Goal: Transaction & Acquisition: Purchase product/service

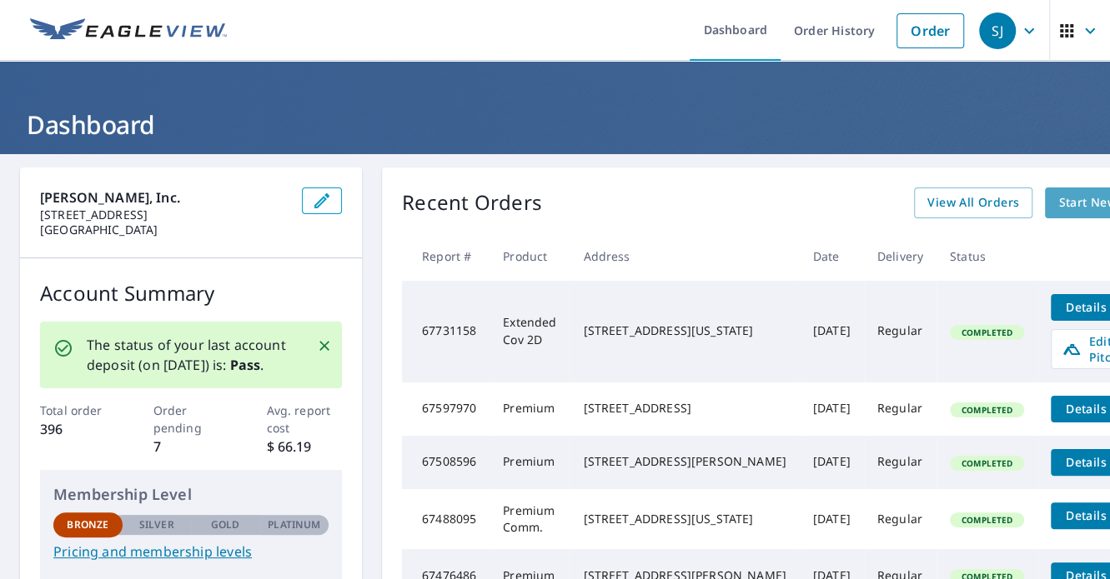
click at [1058, 198] on span "Start New Order" at bounding box center [1106, 203] width 97 height 21
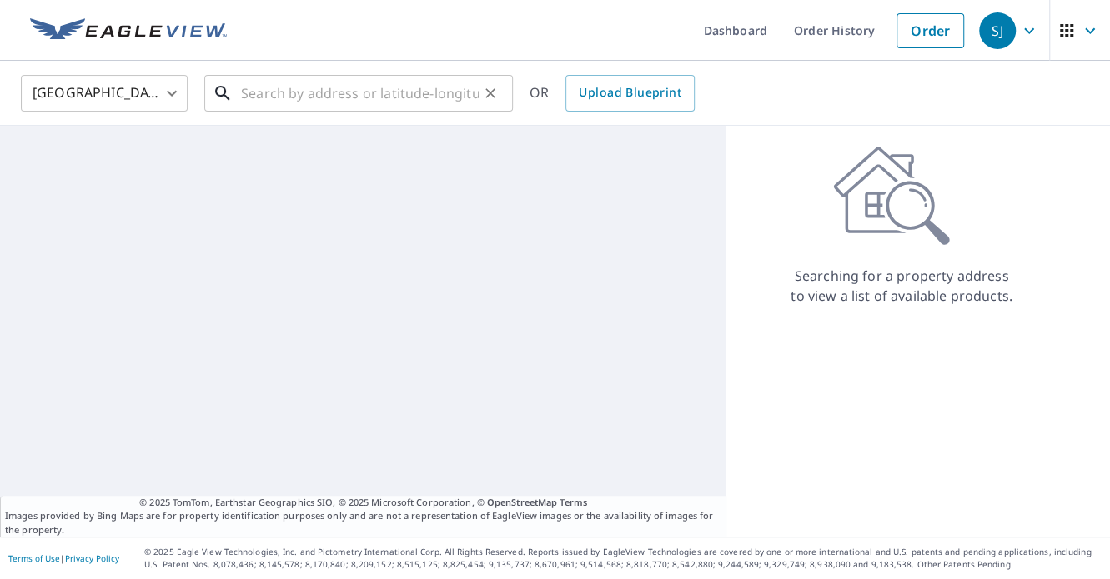
click at [344, 102] on input "text" at bounding box center [360, 93] width 238 height 47
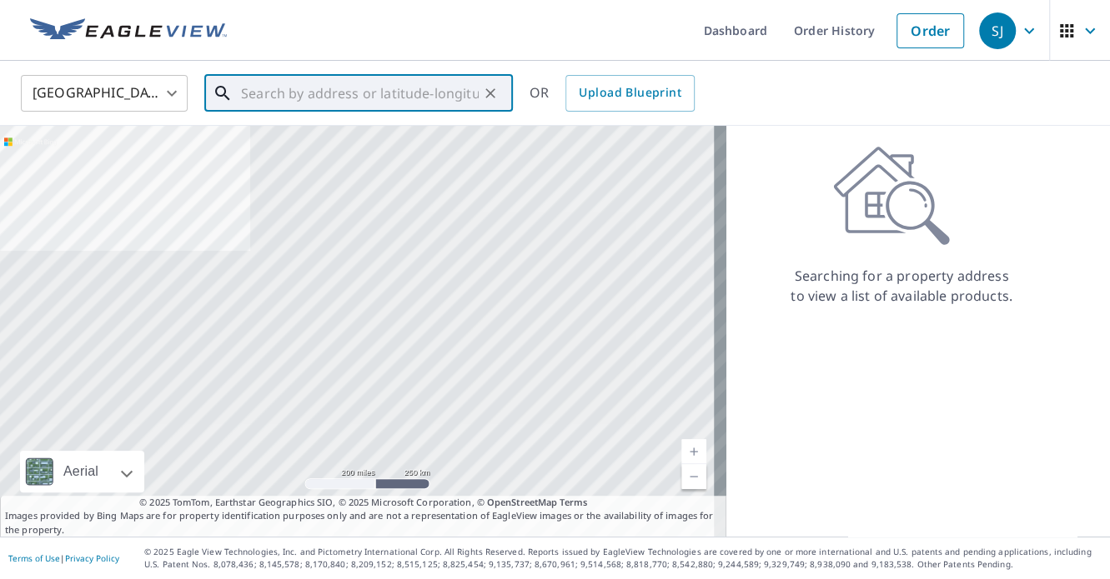
click at [426, 80] on input "text" at bounding box center [360, 93] width 238 height 47
paste input "5310 E 61st Ave Hobart IN"
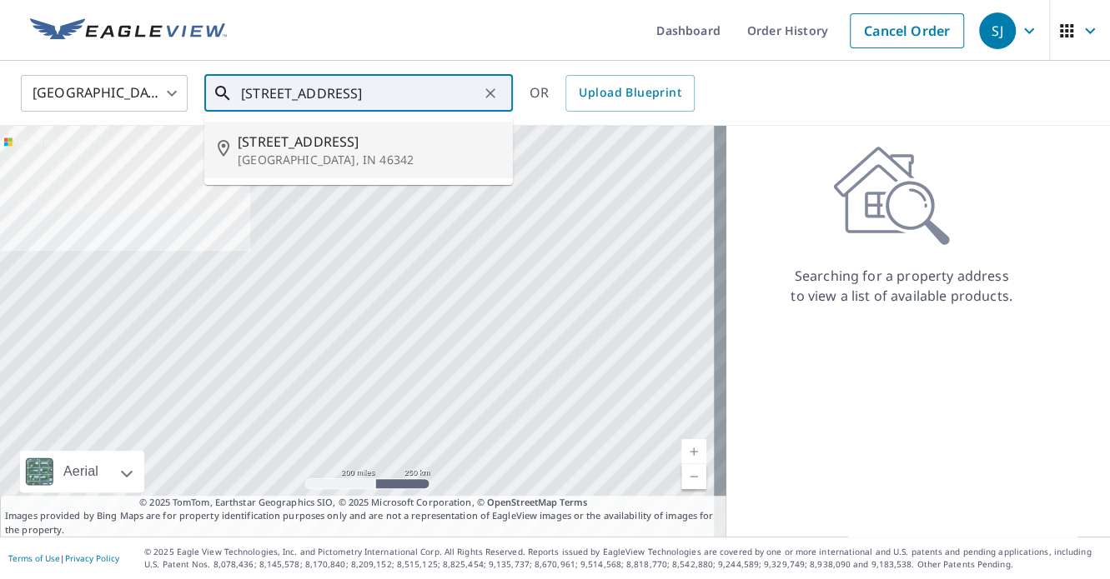
click at [380, 134] on span "5310 E 61st Ave" at bounding box center [369, 142] width 262 height 20
type input "5310 E 61st Ave Hobart, IN 46342"
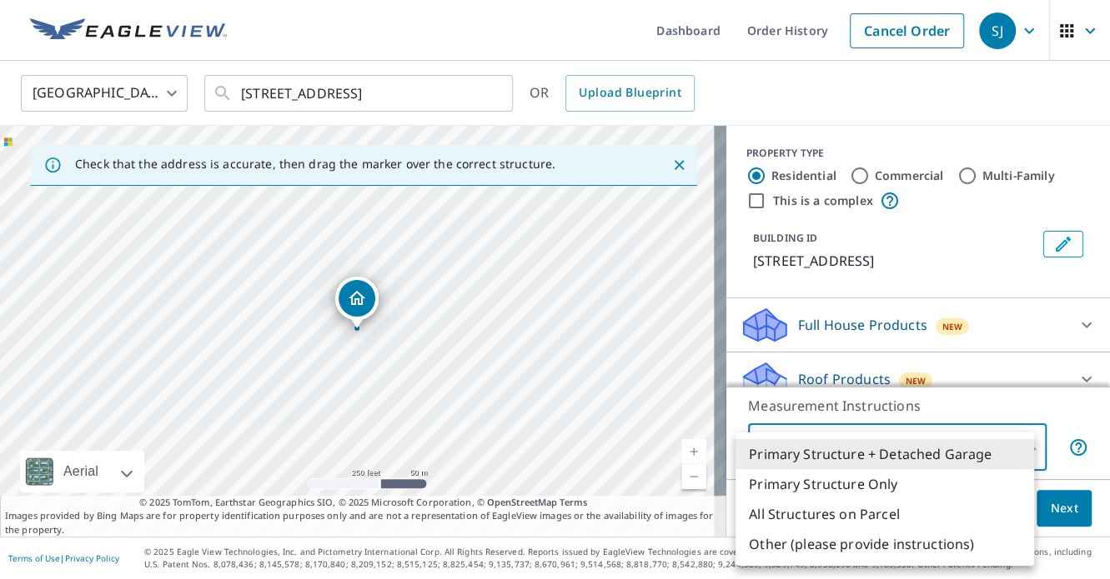
click at [1021, 451] on body "SJ SJ Dashboard Order History Cancel Order SJ United States US ​ 5310 E 61st Av…" at bounding box center [555, 289] width 1110 height 579
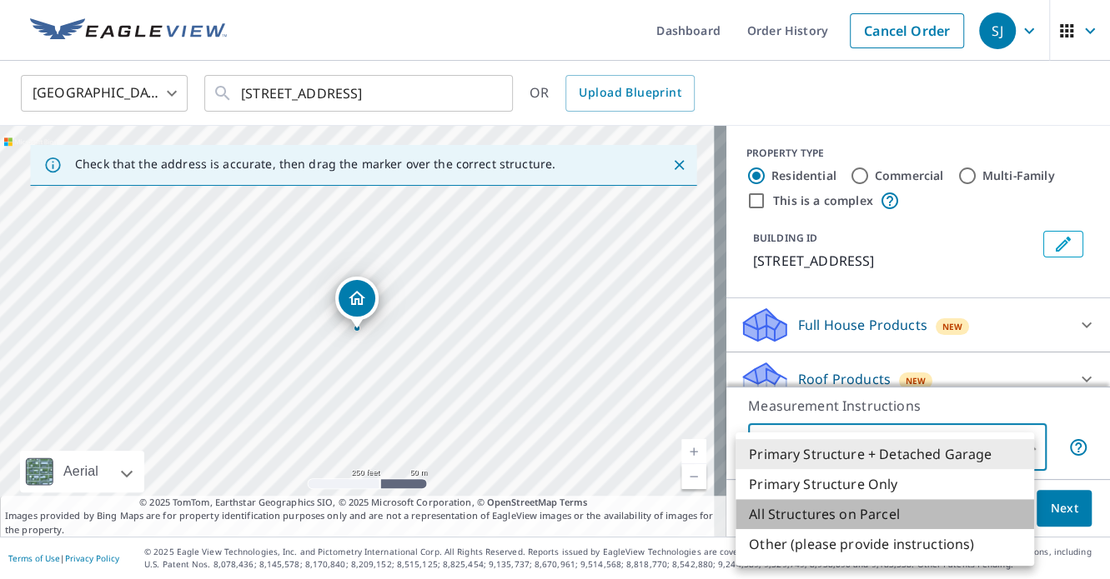
click at [961, 515] on li "All Structures on Parcel" at bounding box center [884, 514] width 298 height 30
type input "3"
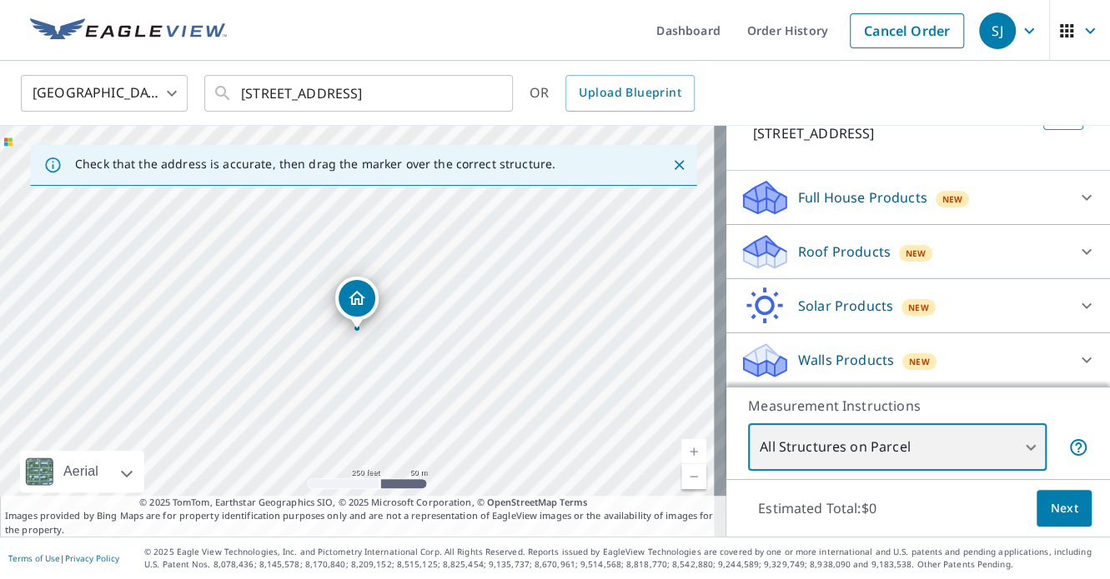
scroll to position [48, 0]
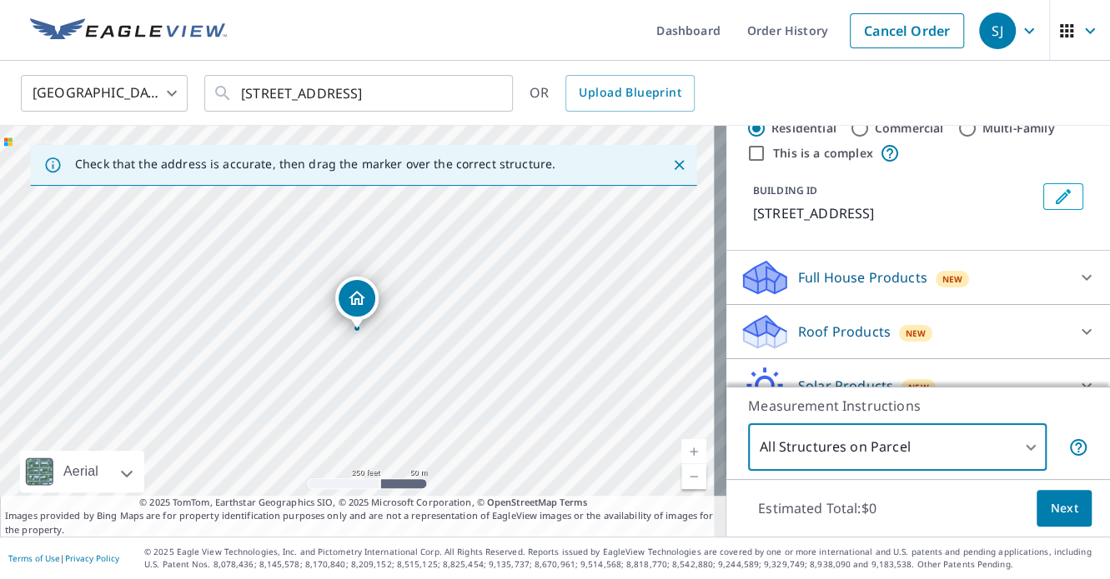
click at [1076, 280] on icon at bounding box center [1086, 278] width 20 height 20
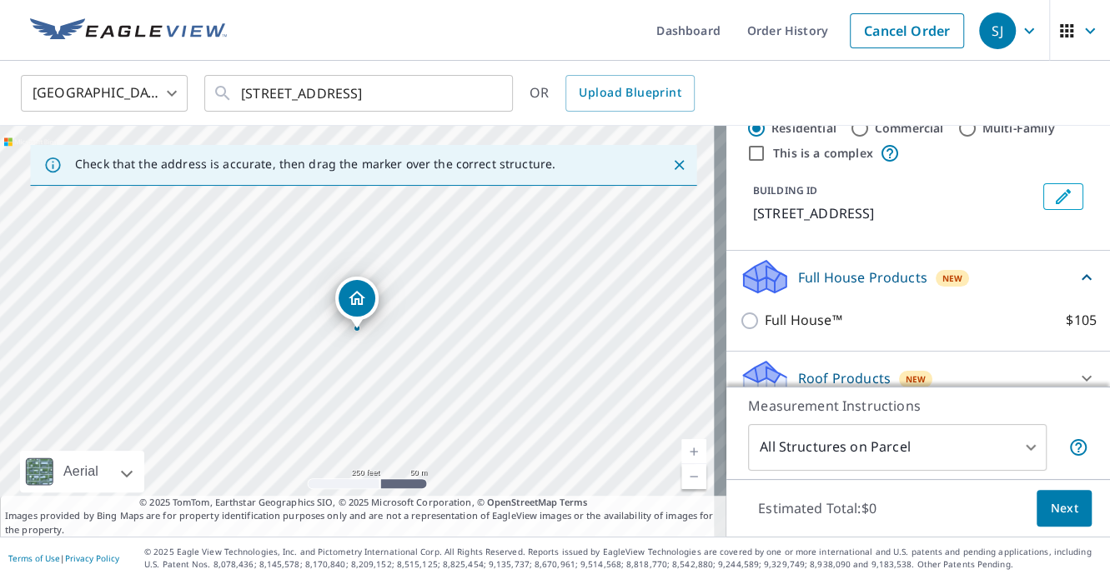
click at [1076, 280] on icon at bounding box center [1086, 278] width 20 height 20
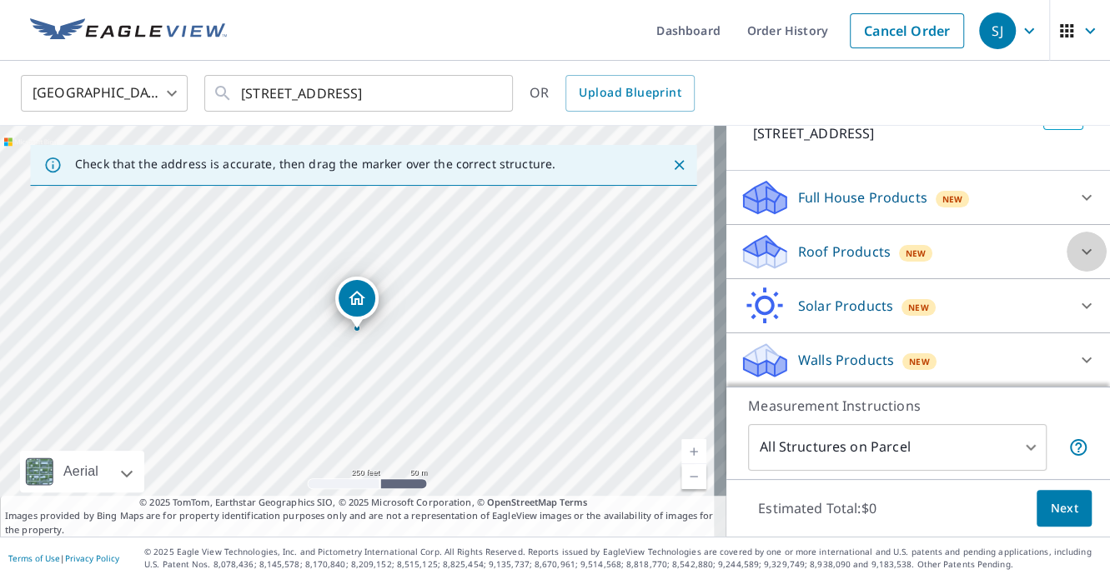
click at [1076, 248] on icon at bounding box center [1086, 252] width 20 height 20
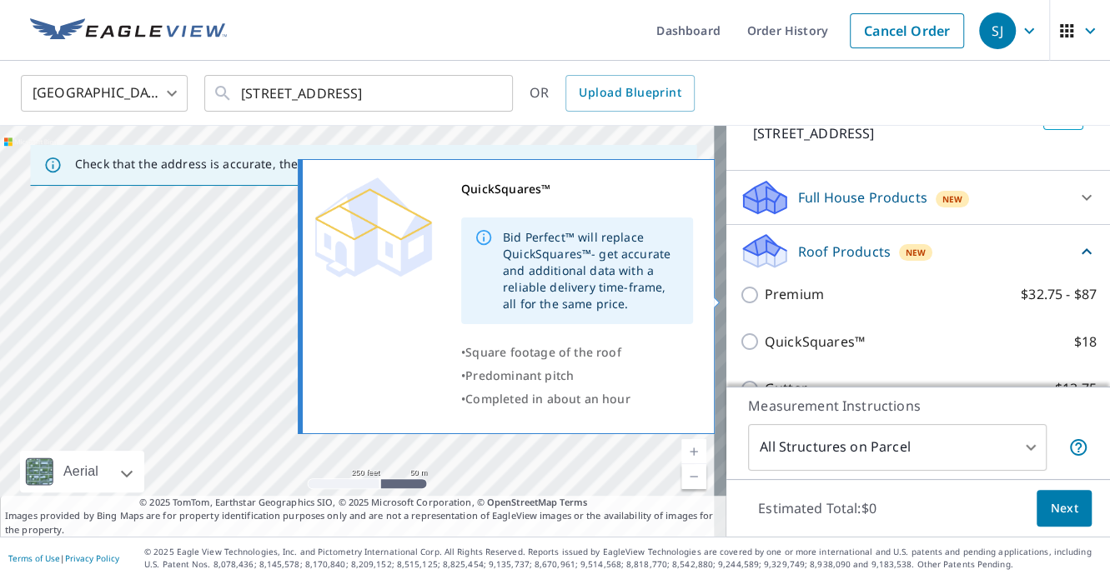
scroll to position [211, 0]
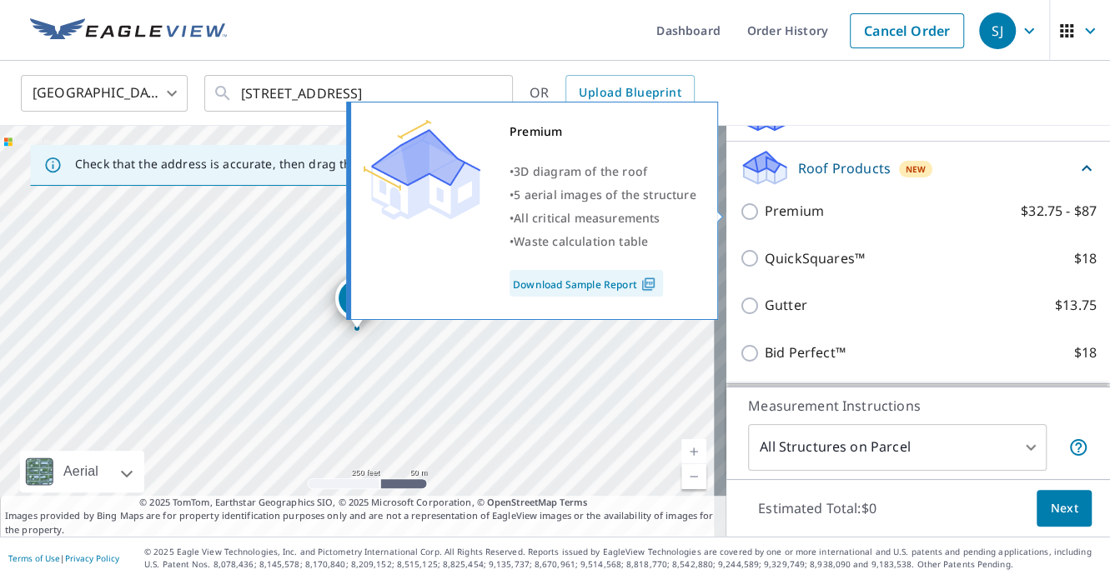
click at [740, 210] on input "Premium $32.75 - $87" at bounding box center [752, 212] width 25 height 20
checkbox input "true"
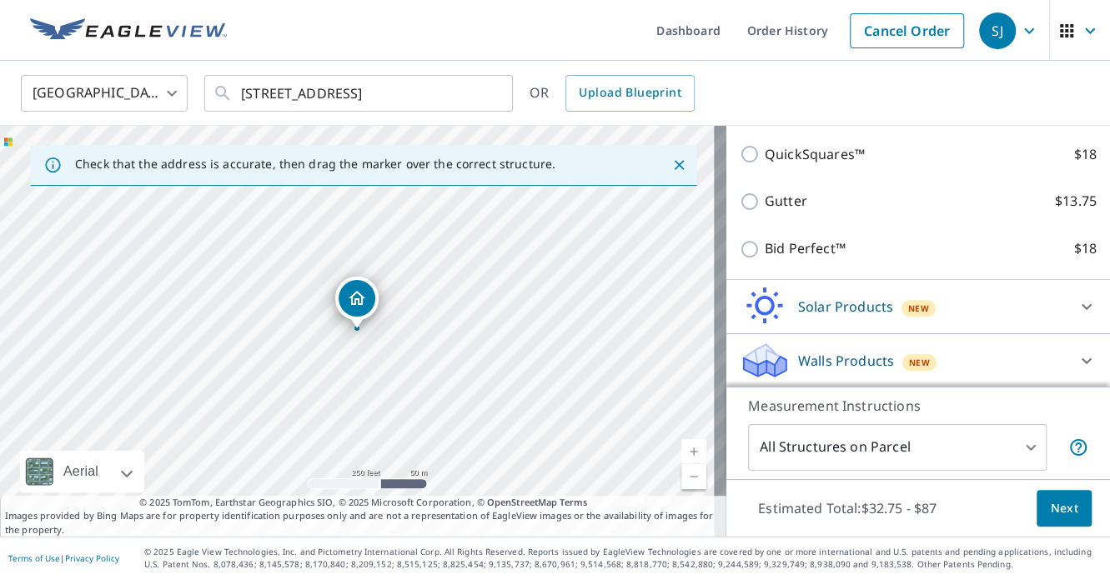
scroll to position [380, 0]
click at [1059, 514] on span "Next" at bounding box center [1064, 509] width 28 height 21
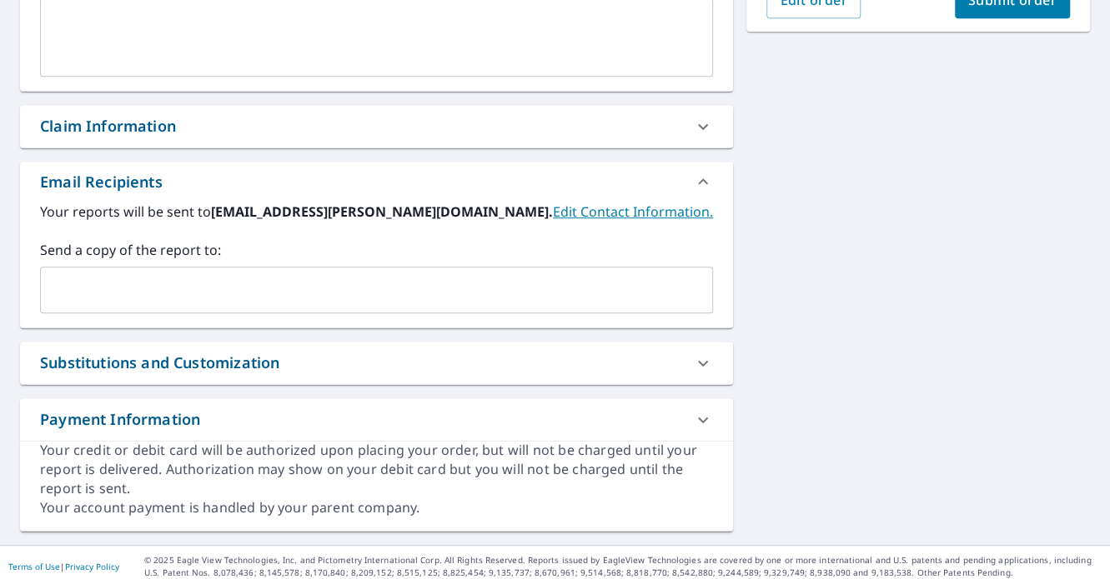
scroll to position [507, 0]
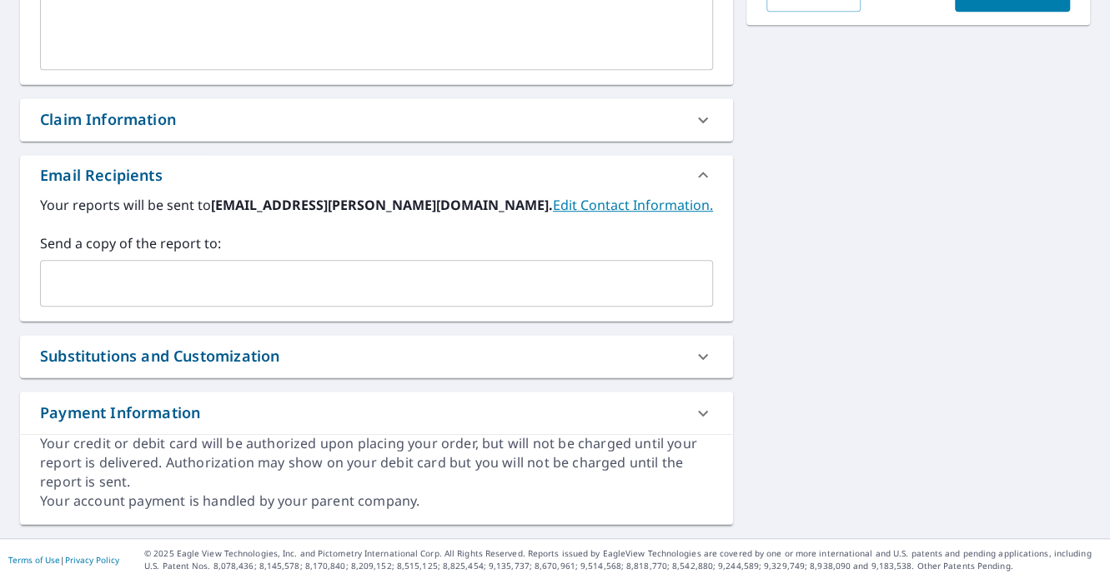
drag, startPoint x: 692, startPoint y: 132, endPoint x: 695, endPoint y: 141, distance: 9.8
click at [692, 131] on div at bounding box center [703, 120] width 40 height 40
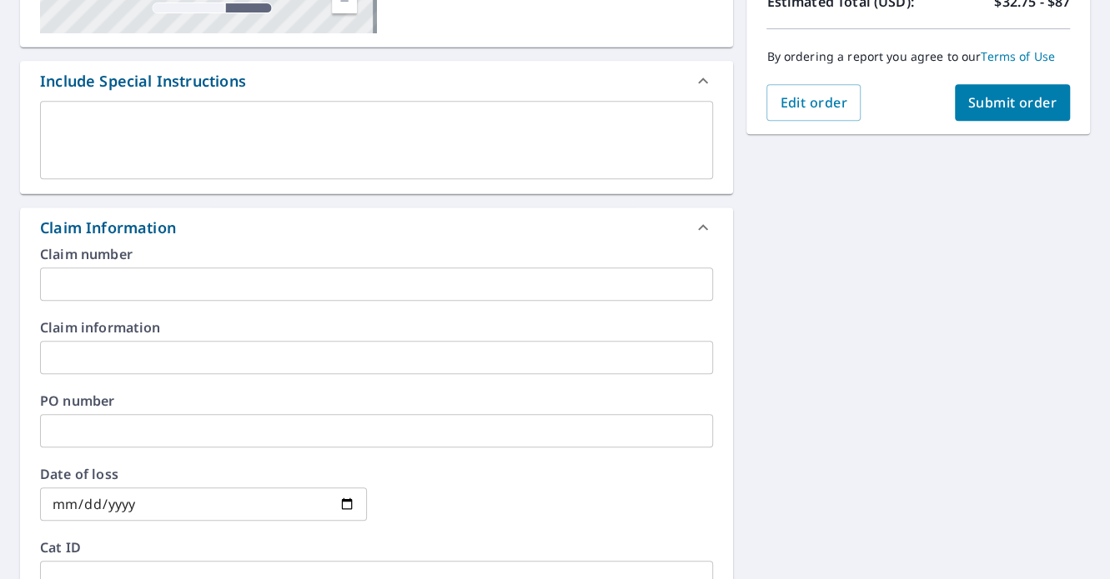
scroll to position [424, 0]
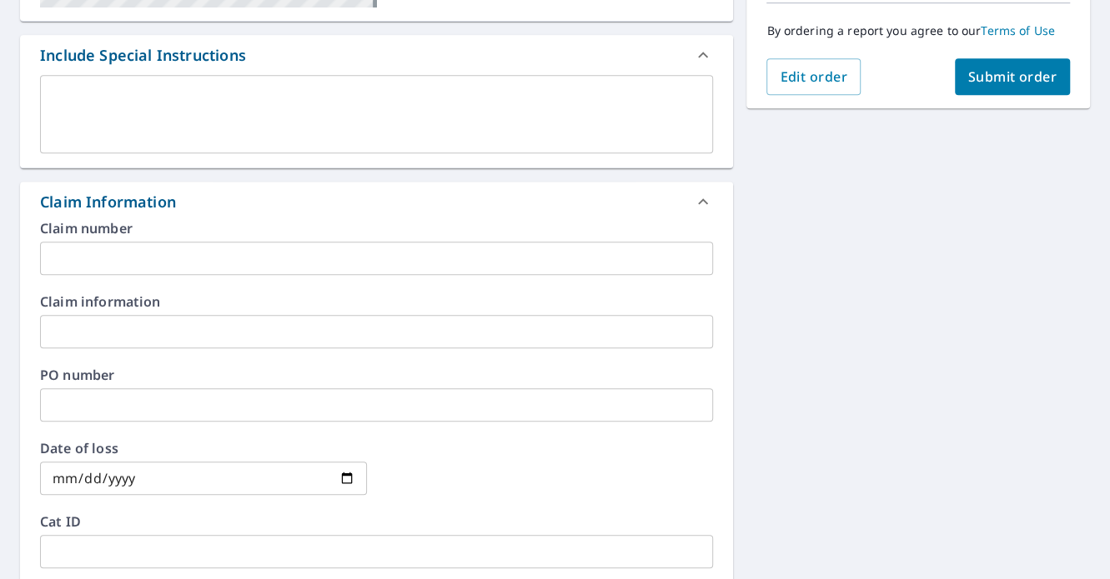
click at [77, 251] on input "text" at bounding box center [376, 258] width 673 height 33
click at [407, 244] on input "text" at bounding box center [376, 258] width 673 height 33
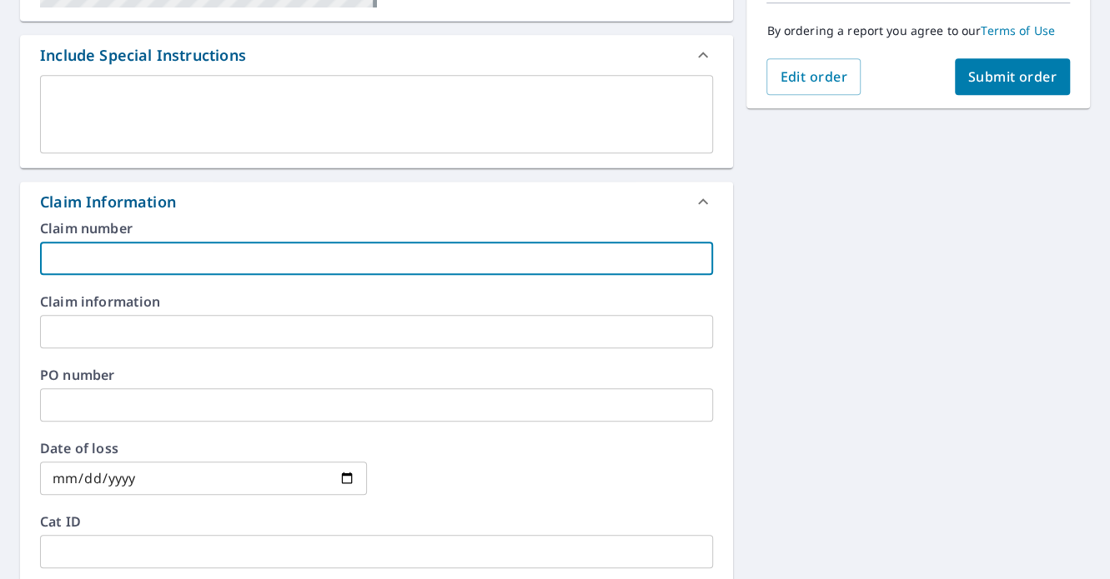
paste input "HO0000003975519"
type input "HO0000003975519"
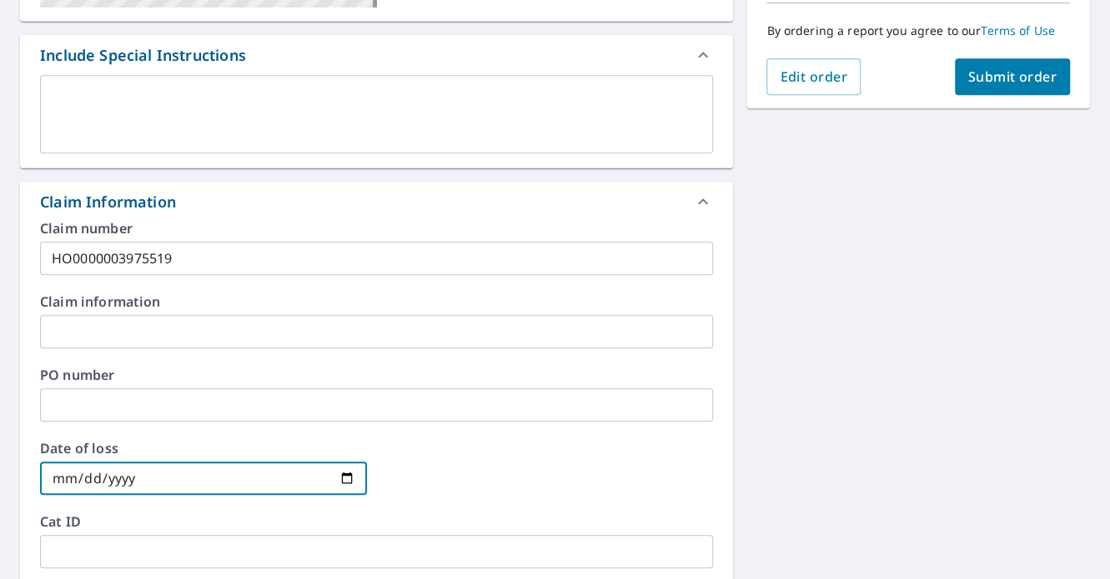
click at [59, 472] on input "date" at bounding box center [203, 478] width 327 height 33
type input "2025-08-17"
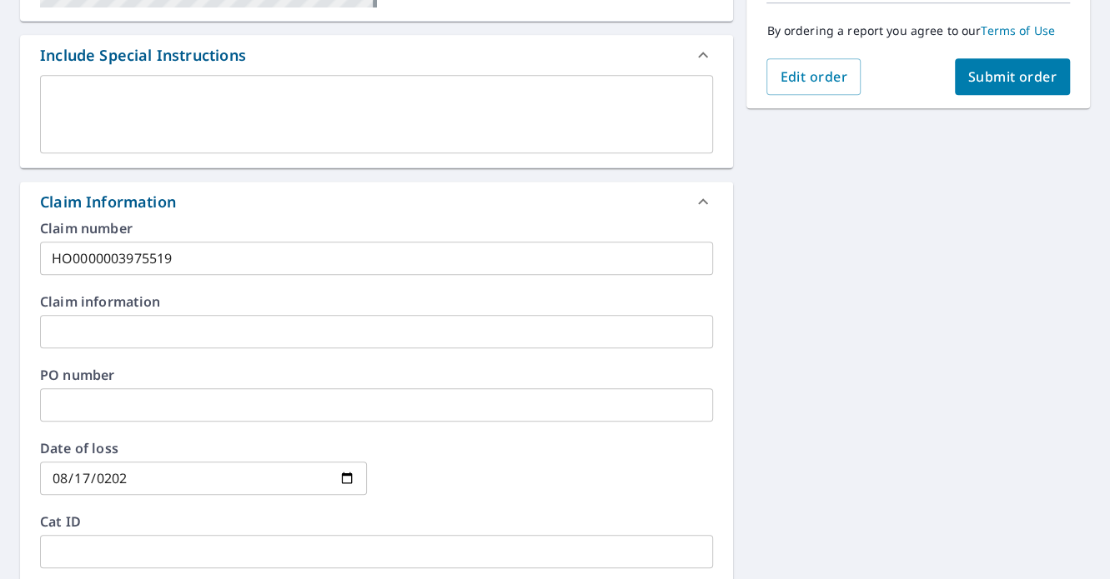
click at [652, 446] on div at bounding box center [550, 478] width 327 height 73
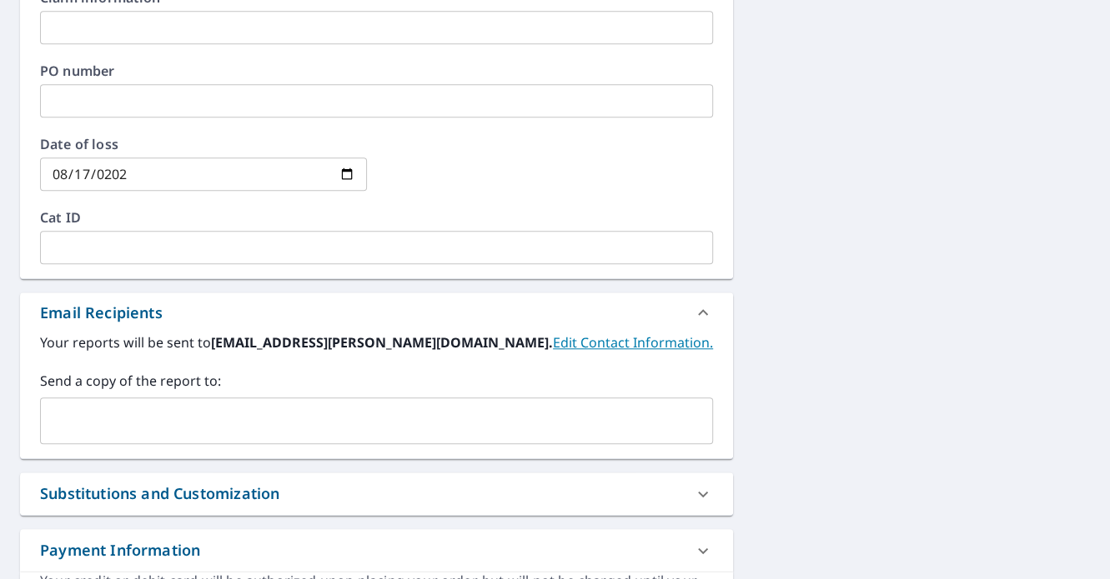
scroll to position [757, 0]
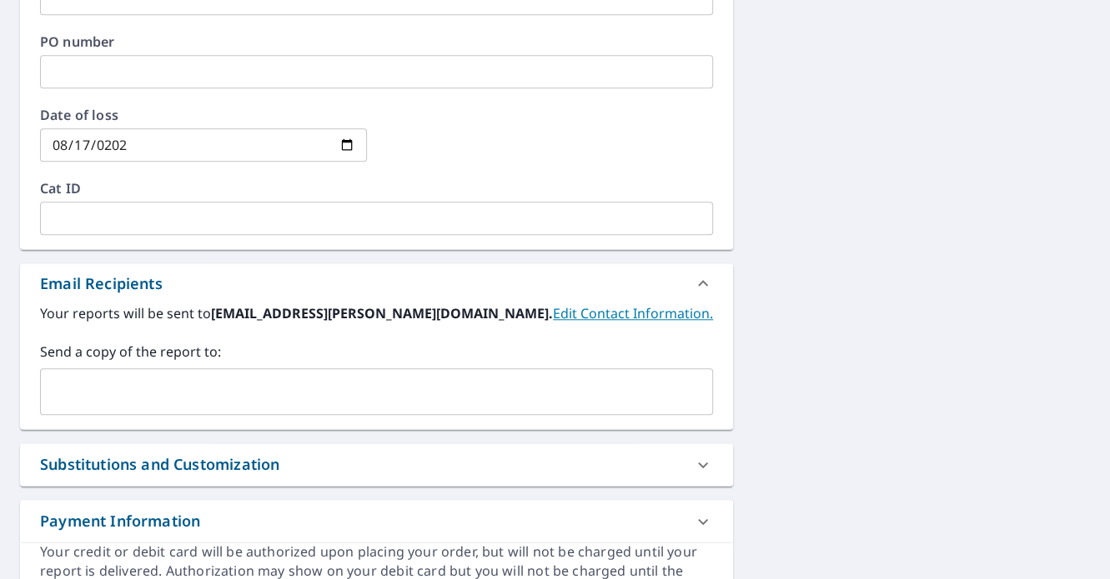
click at [185, 396] on input "text" at bounding box center [364, 392] width 633 height 32
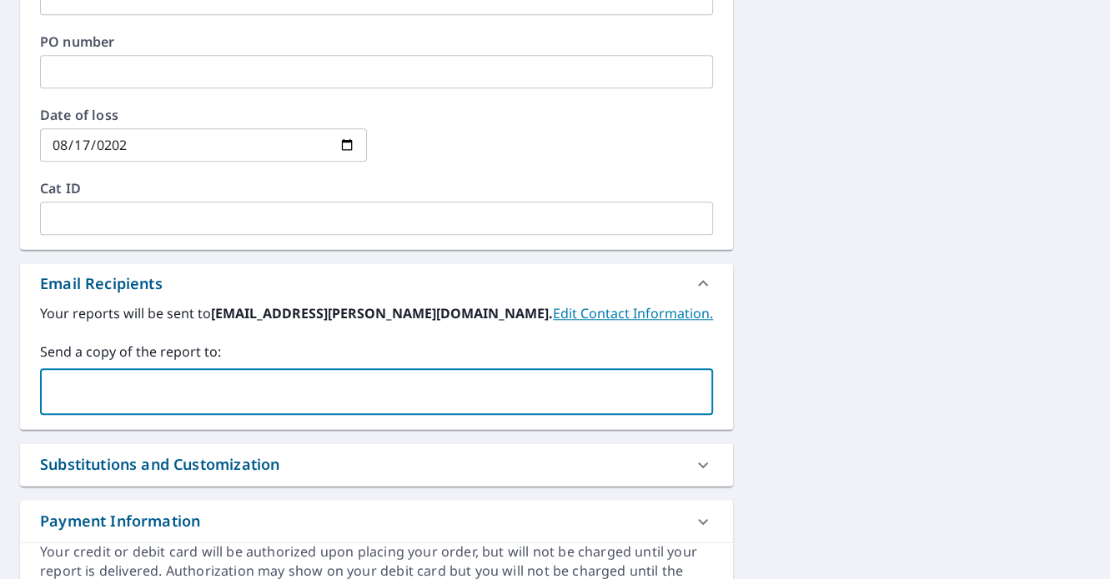
paste input "mweemhoff@nederveld.com"
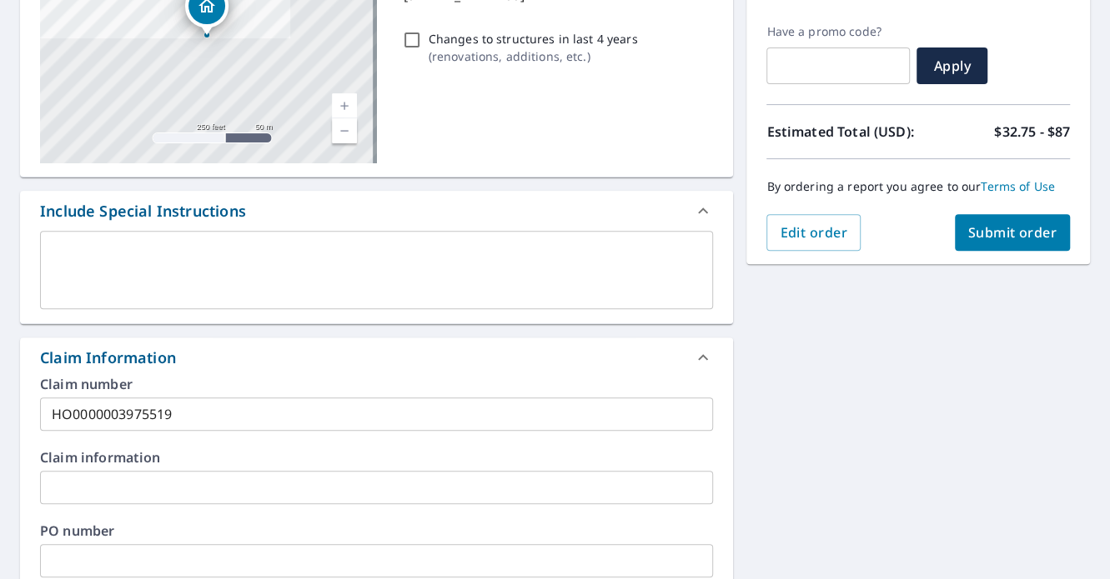
scroll to position [257, 0]
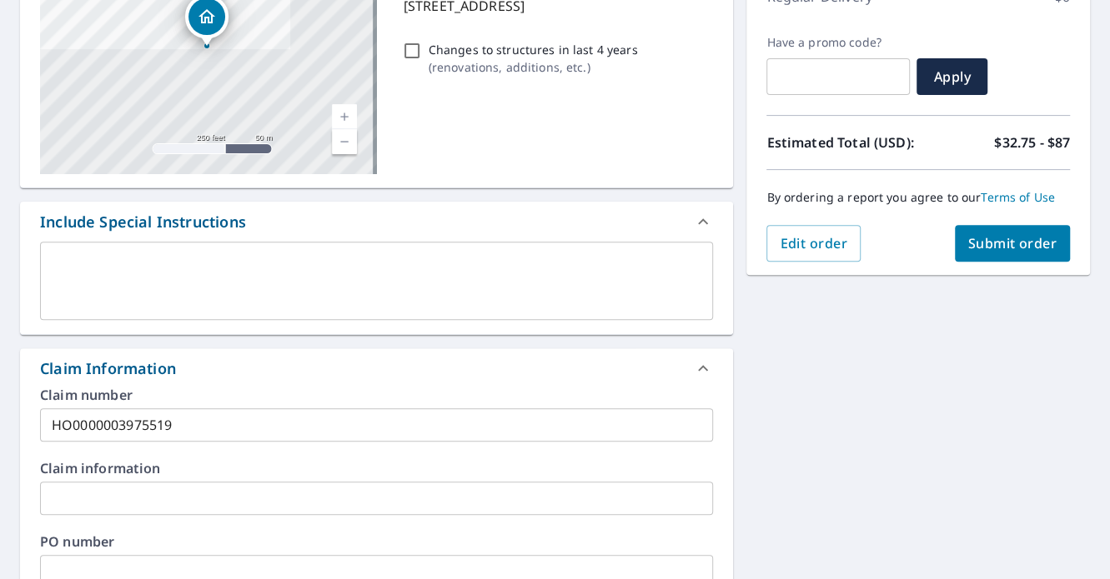
type input "mweemhoff@nederveld.com"
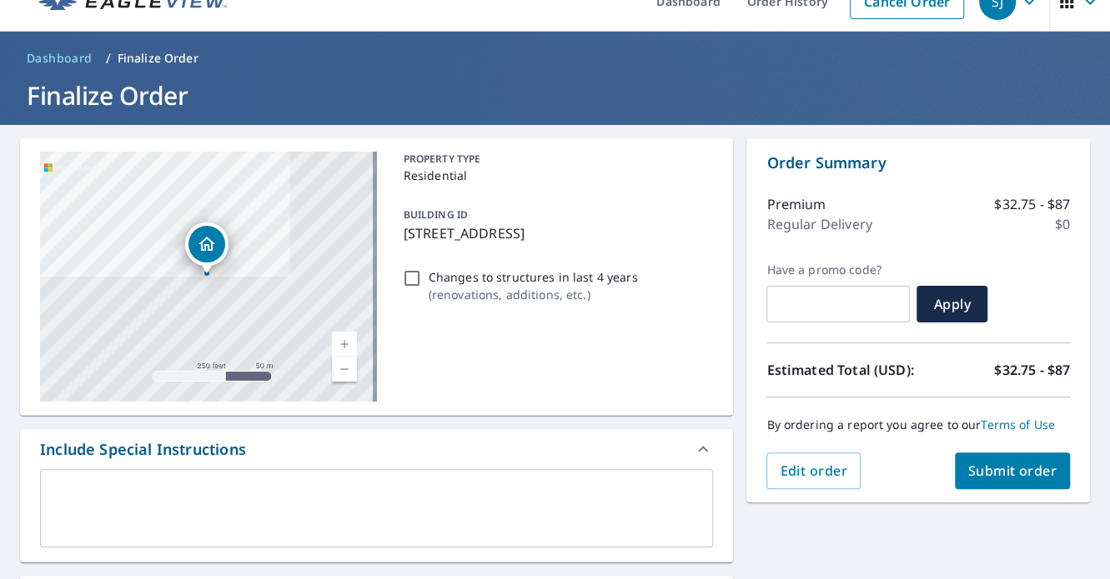
scroll to position [0, 0]
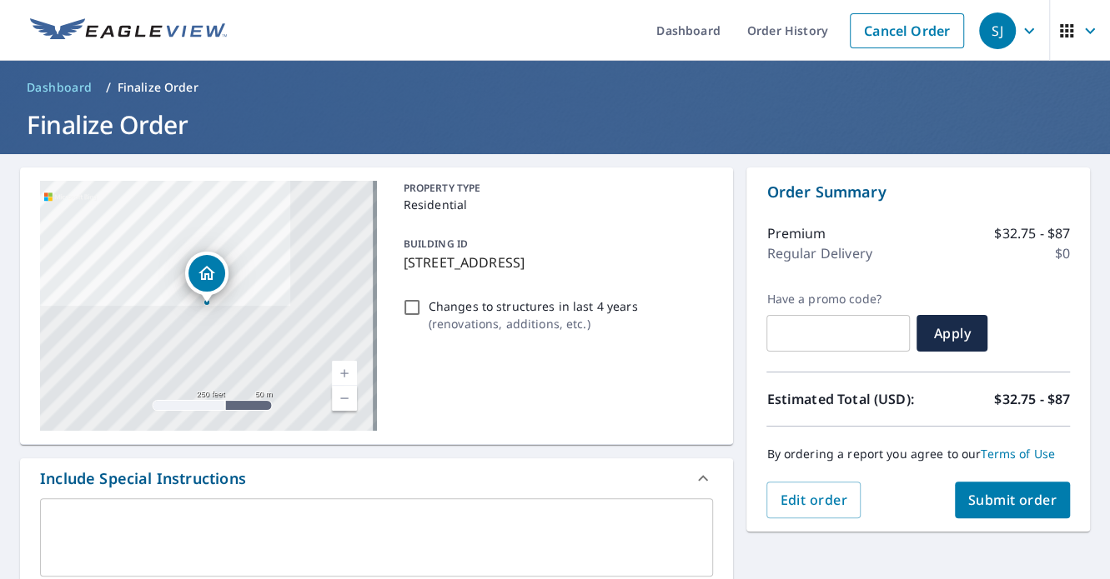
click at [405, 303] on input "Changes to structures in last 4 years ( renovations, additions, etc. )" at bounding box center [412, 308] width 20 height 20
checkbox input "true"
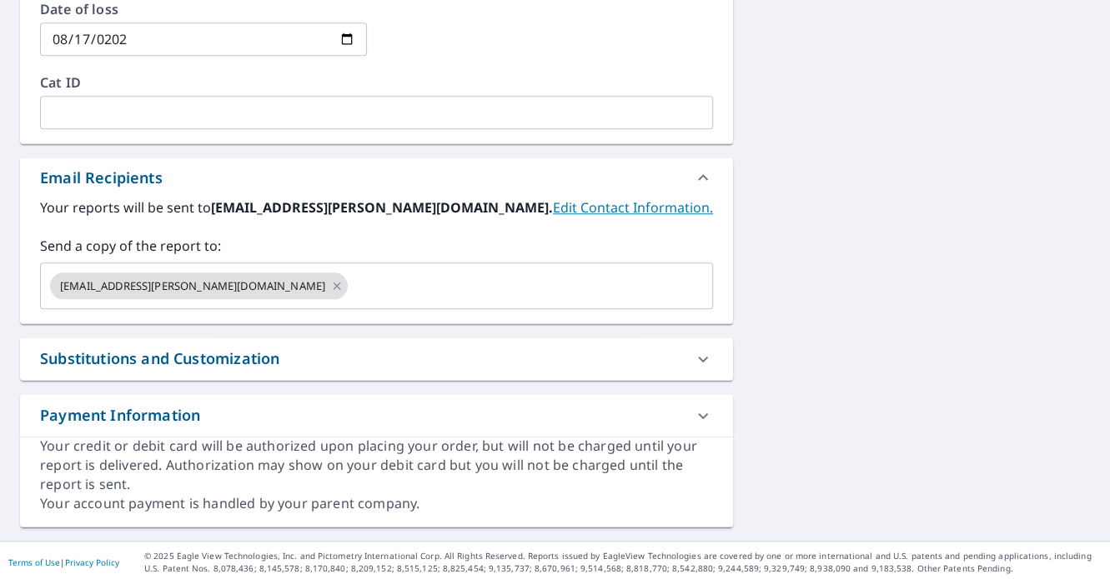
scroll to position [865, 0]
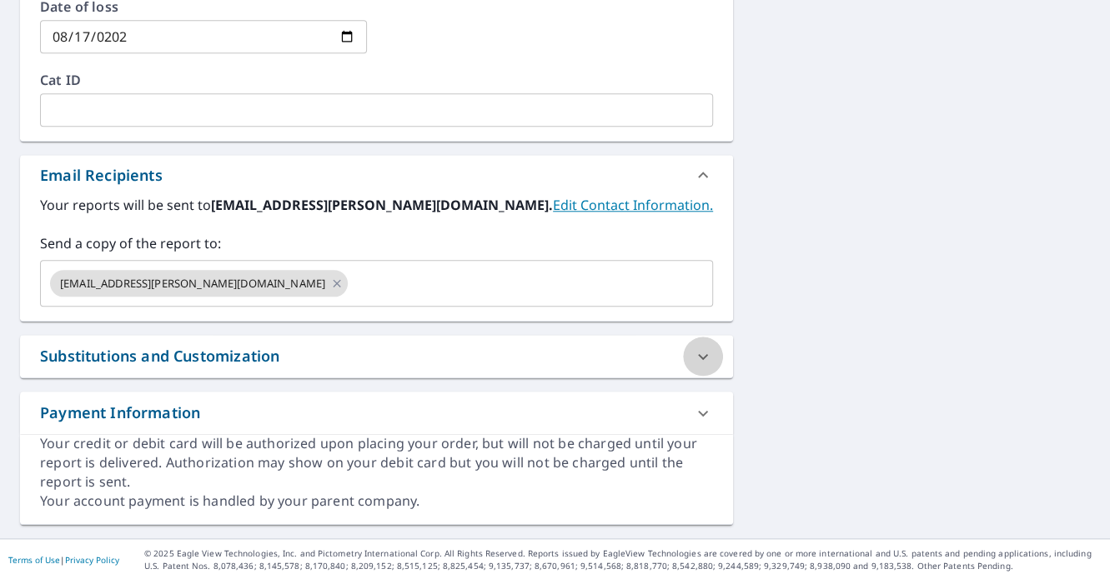
click at [701, 354] on icon at bounding box center [703, 357] width 20 height 20
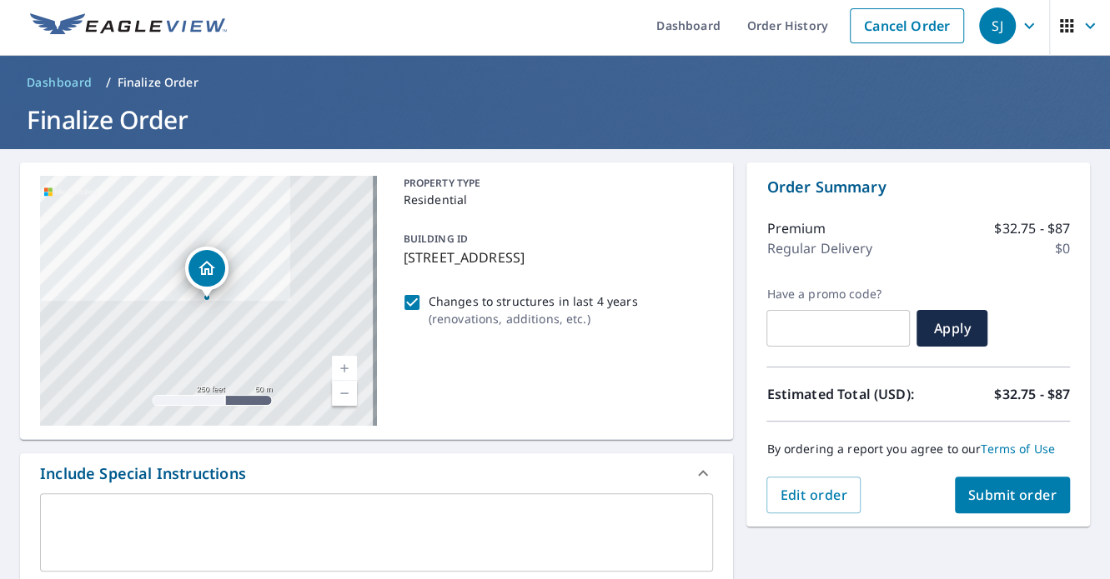
scroll to position [0, 0]
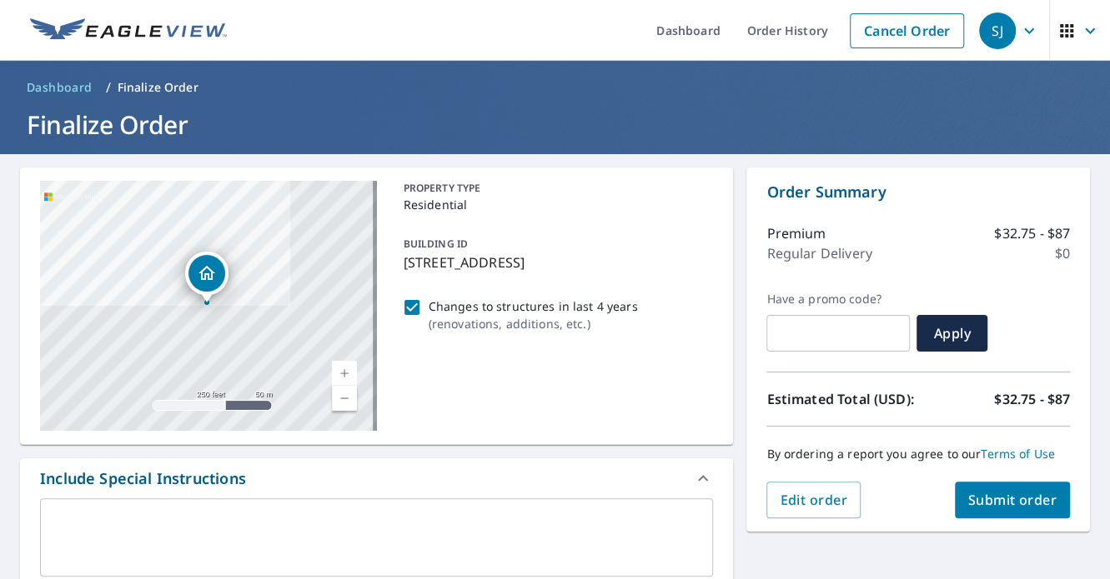
click at [974, 504] on span "Submit order" at bounding box center [1012, 500] width 89 height 18
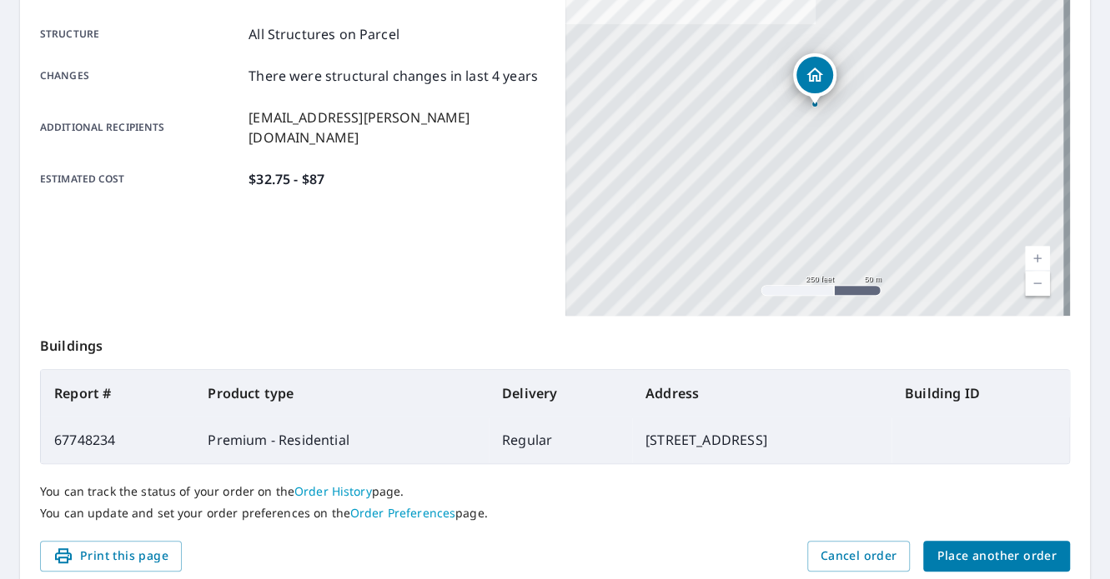
scroll to position [401, 0]
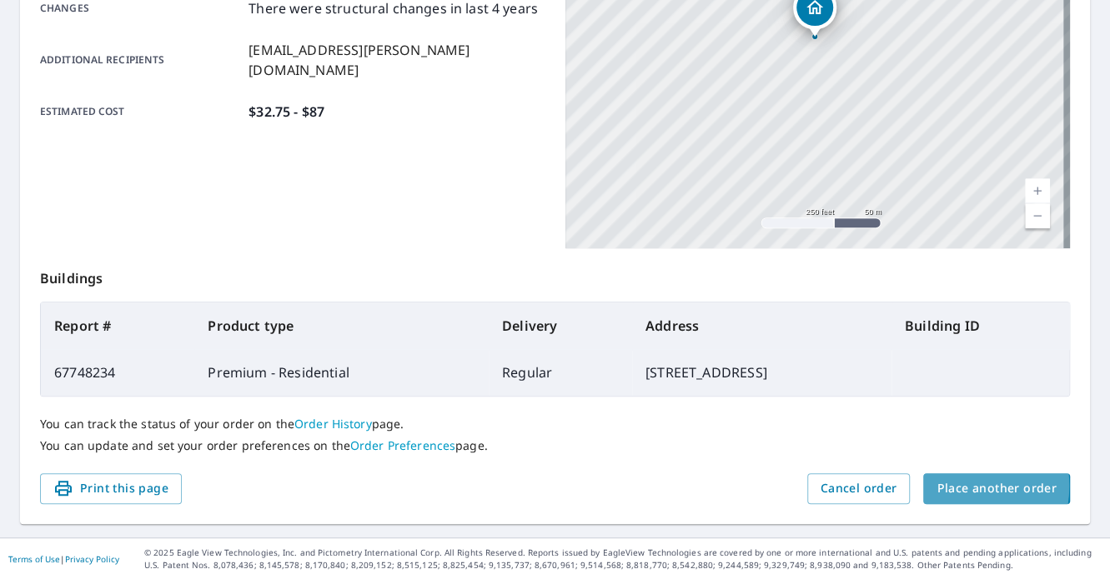
click at [936, 485] on span "Place another order" at bounding box center [996, 489] width 120 height 21
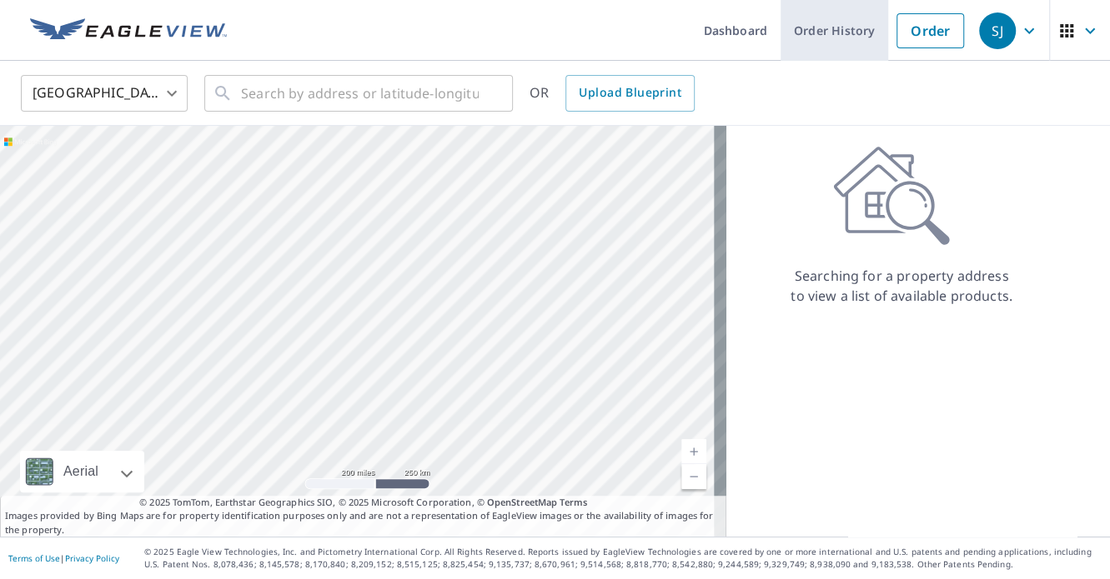
click at [814, 38] on link "Order History" at bounding box center [834, 30] width 108 height 61
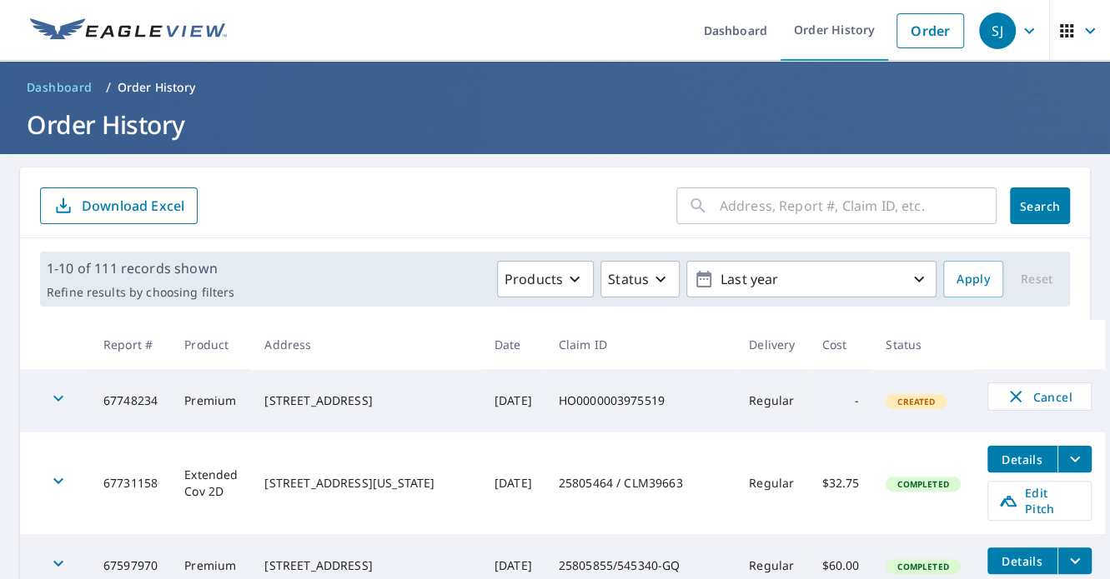
click at [62, 402] on icon "button" at bounding box center [58, 399] width 20 height 20
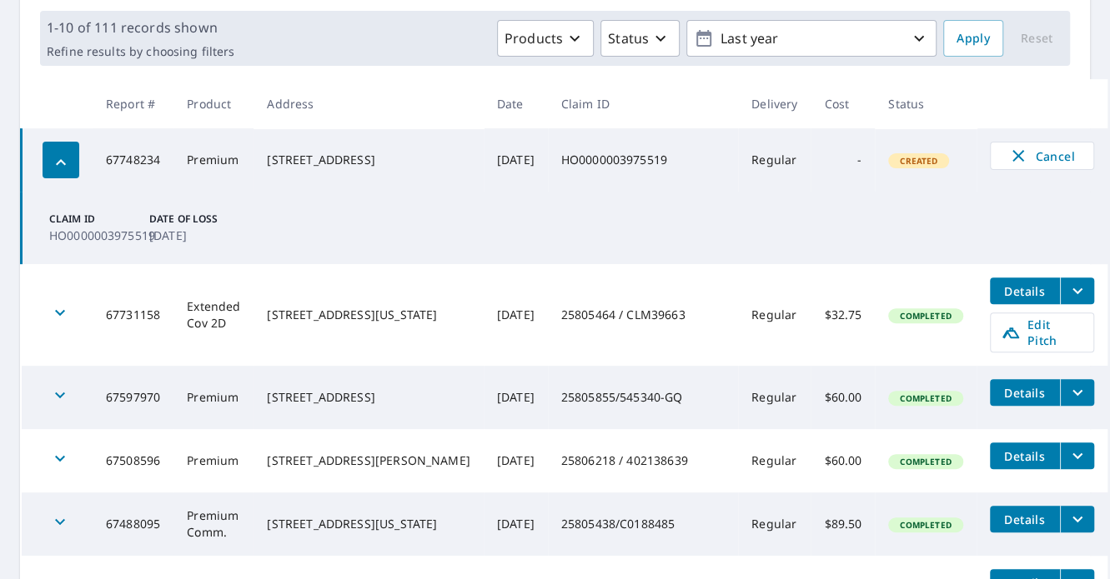
scroll to position [250, 0]
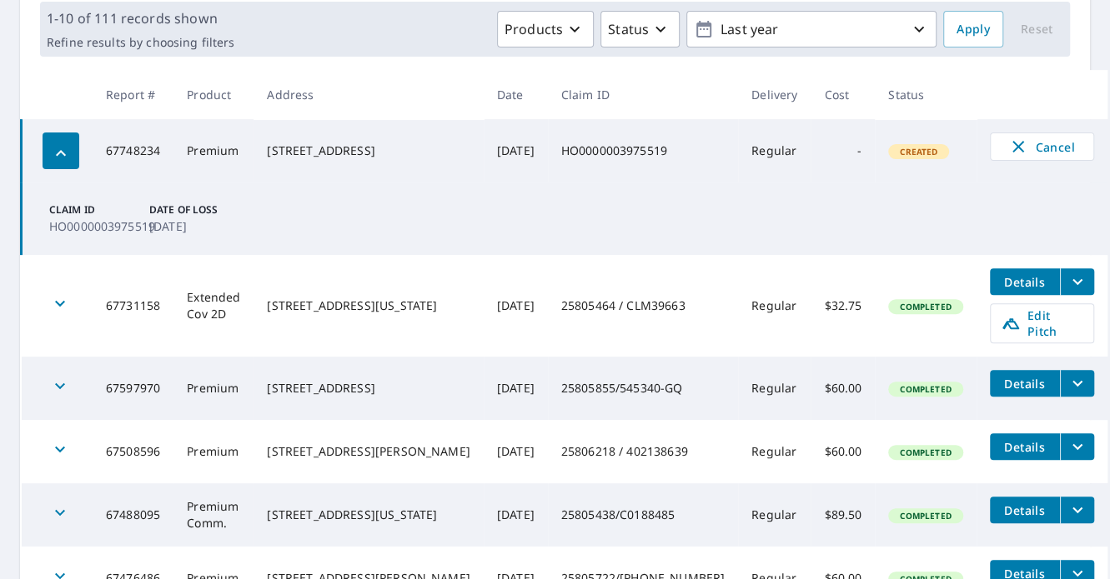
click at [707, 135] on td "HO0000003975519" at bounding box center [643, 150] width 190 height 63
click at [627, 183] on td "Claim ID HO0000003975519 Date of Loss Aug 17, 2025" at bounding box center [565, 219] width 1086 height 73
click at [247, 152] on td "Premium" at bounding box center [213, 150] width 80 height 63
click at [227, 152] on td "Premium" at bounding box center [213, 150] width 80 height 63
click at [226, 152] on td "Premium" at bounding box center [213, 150] width 80 height 63
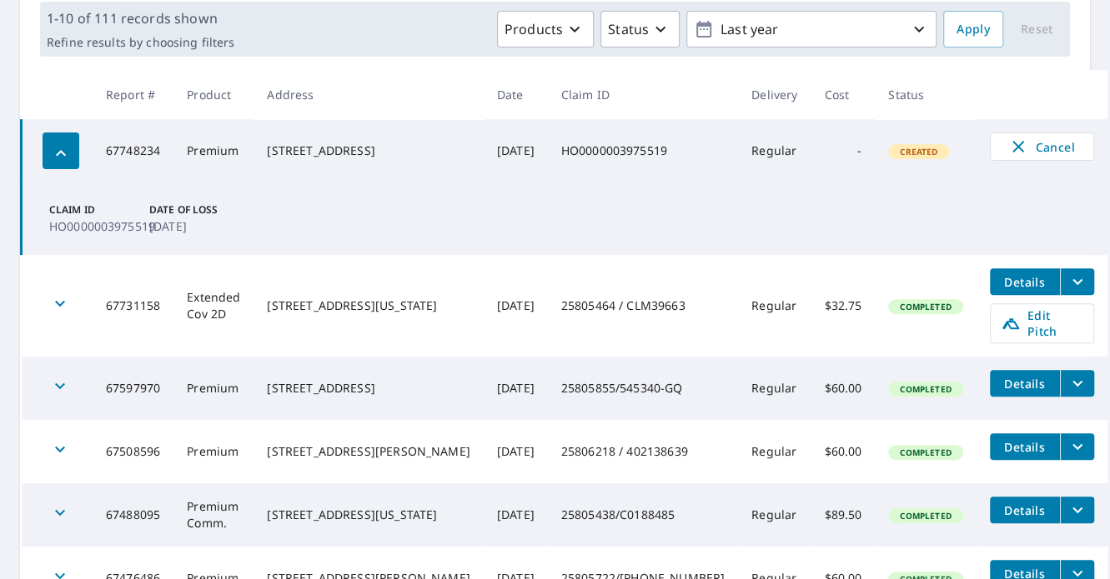
drag, startPoint x: 226, startPoint y: 152, endPoint x: 156, endPoint y: 154, distance: 70.1
click at [156, 154] on td "67748234" at bounding box center [133, 150] width 81 height 63
click at [154, 154] on td "67748234" at bounding box center [133, 150] width 81 height 63
drag, startPoint x: 154, startPoint y: 154, endPoint x: 465, endPoint y: 176, distance: 311.8
click at [484, 176] on td "[DATE]" at bounding box center [516, 150] width 64 height 63
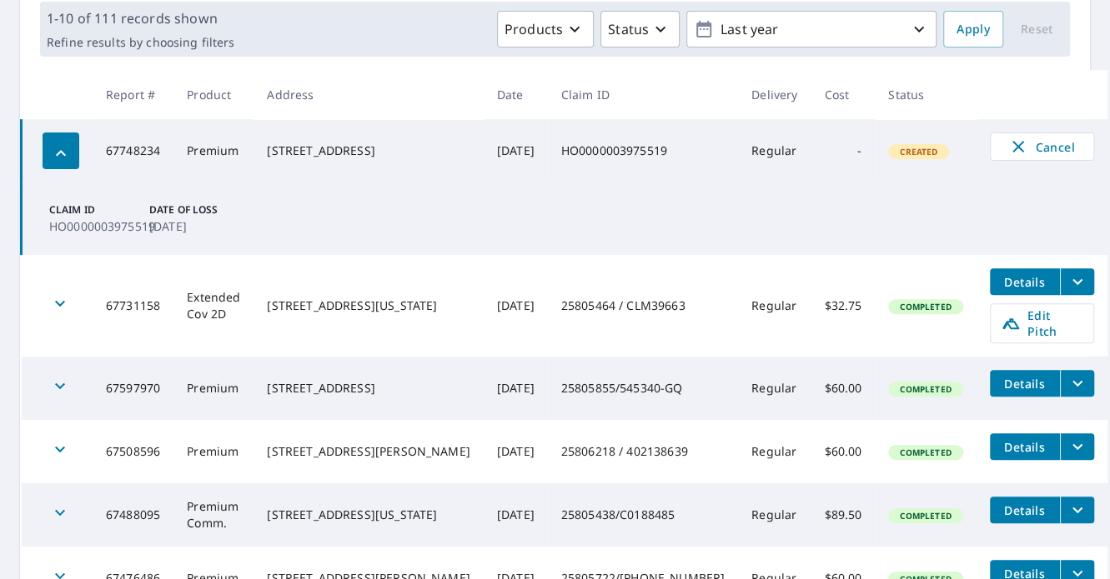
click at [504, 178] on td "[DATE]" at bounding box center [516, 150] width 64 height 63
drag, startPoint x: 504, startPoint y: 178, endPoint x: 620, endPoint y: 181, distance: 115.9
click at [620, 181] on td "HO0000003975519" at bounding box center [643, 150] width 190 height 63
drag, startPoint x: 620, startPoint y: 181, endPoint x: 730, endPoint y: 192, distance: 110.6
click at [686, 187] on td "Claim ID HO0000003975519 Date of Loss Aug 17, 2025" at bounding box center [565, 219] width 1086 height 73
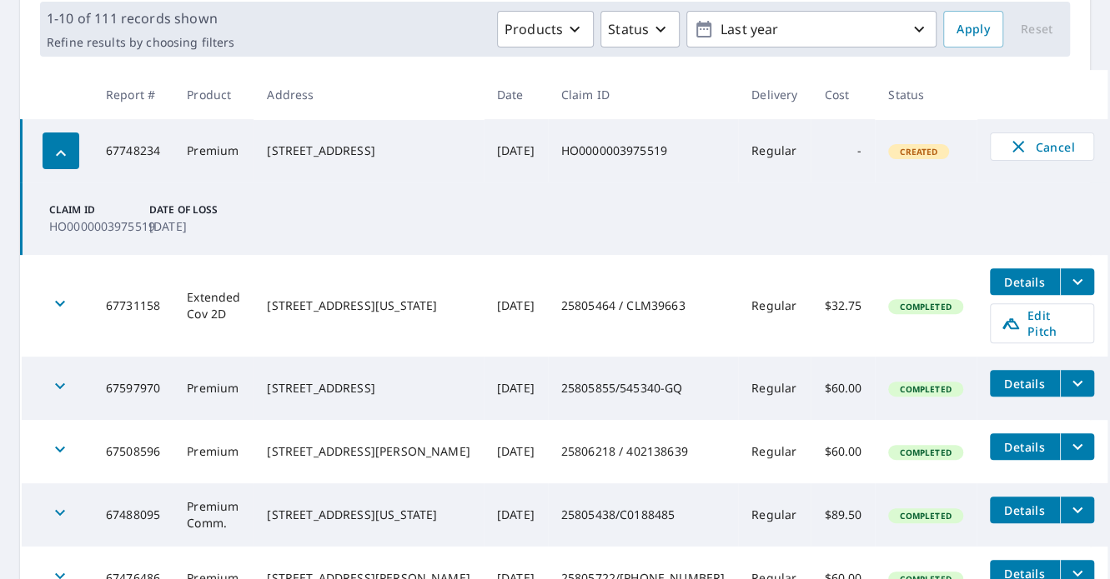
click at [746, 193] on td "Claim ID HO0000003975519 Date of Loss Aug 17, 2025" at bounding box center [565, 219] width 1086 height 73
drag, startPoint x: 787, startPoint y: 198, endPoint x: 812, endPoint y: 201, distance: 25.1
click at [792, 198] on td "Claim ID HO0000003975519 Date of Loss Aug 17, 2025" at bounding box center [565, 219] width 1086 height 73
click at [815, 202] on td "Claim ID HO0000003975519 Date of Loss Aug 17, 2025" at bounding box center [565, 219] width 1086 height 73
click at [830, 206] on td "Claim ID HO0000003975519 Date of Loss Aug 17, 2025" at bounding box center [565, 219] width 1086 height 73
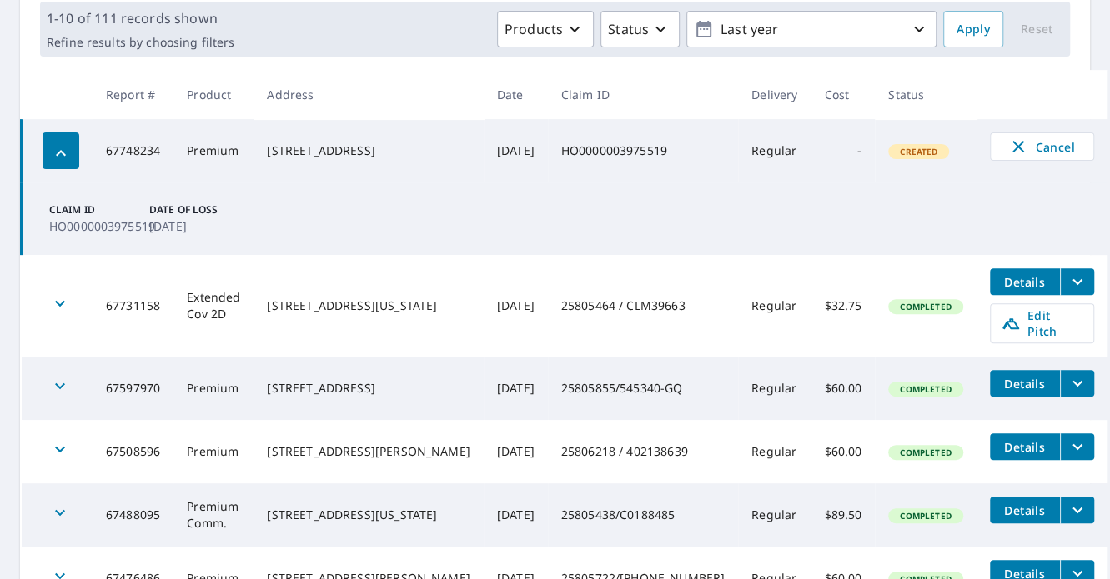
drag, startPoint x: 850, startPoint y: 209, endPoint x: 858, endPoint y: 210, distance: 8.4
click at [858, 210] on td "Claim ID HO0000003975519 Date of Loss Aug 17, 2025" at bounding box center [565, 219] width 1086 height 73
click at [735, 187] on td "Claim ID HO0000003975519 Date of Loss Aug 17, 2025" at bounding box center [565, 219] width 1086 height 73
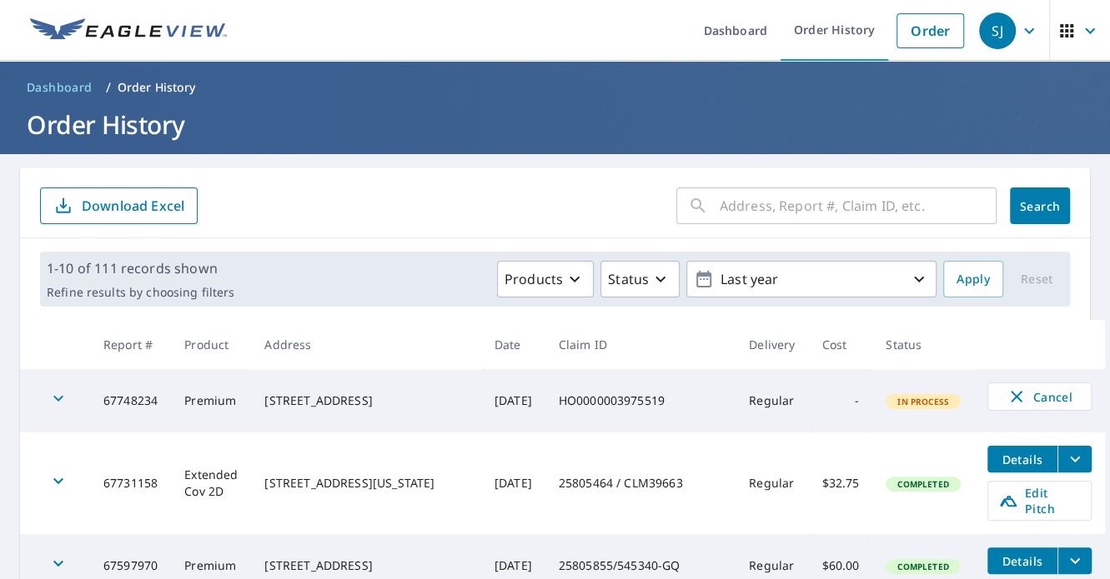
click at [117, 391] on td "67748234" at bounding box center [130, 400] width 81 height 63
click at [113, 407] on td "67748234" at bounding box center [130, 400] width 81 height 63
click at [52, 395] on icon "button" at bounding box center [58, 399] width 20 height 20
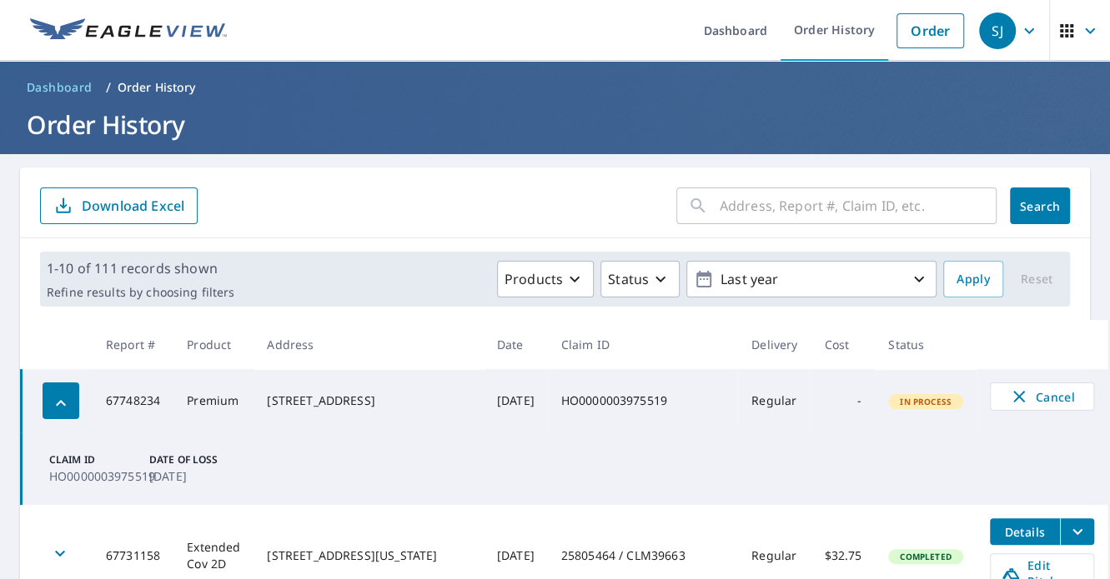
click at [122, 404] on td "67748234" at bounding box center [133, 400] width 81 height 63
drag, startPoint x: 122, startPoint y: 404, endPoint x: 133, endPoint y: 400, distance: 11.6
click at [133, 400] on td "67748234" at bounding box center [133, 400] width 81 height 63
click at [62, 409] on icon "button" at bounding box center [61, 404] width 20 height 20
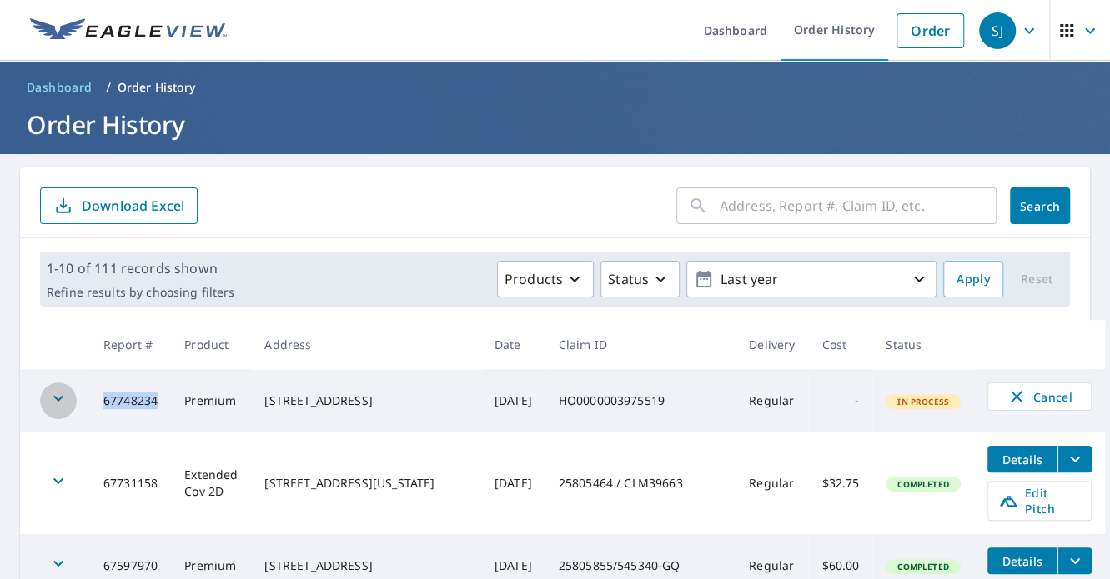
click at [60, 409] on div "button" at bounding box center [58, 401] width 37 height 37
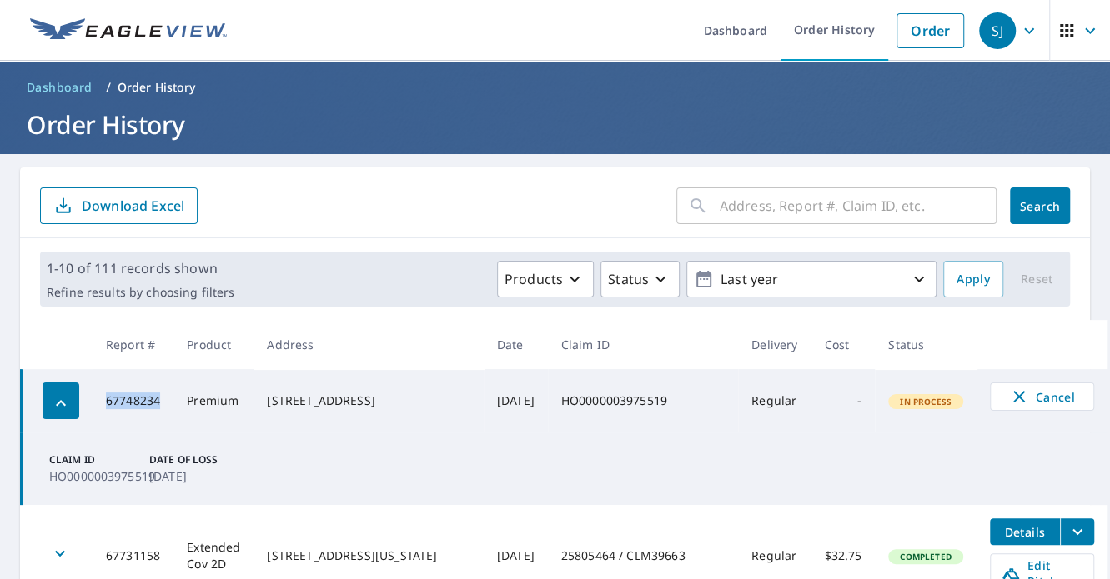
click at [135, 417] on td "67748234" at bounding box center [133, 400] width 81 height 63
click at [55, 399] on icon "button" at bounding box center [61, 404] width 20 height 20
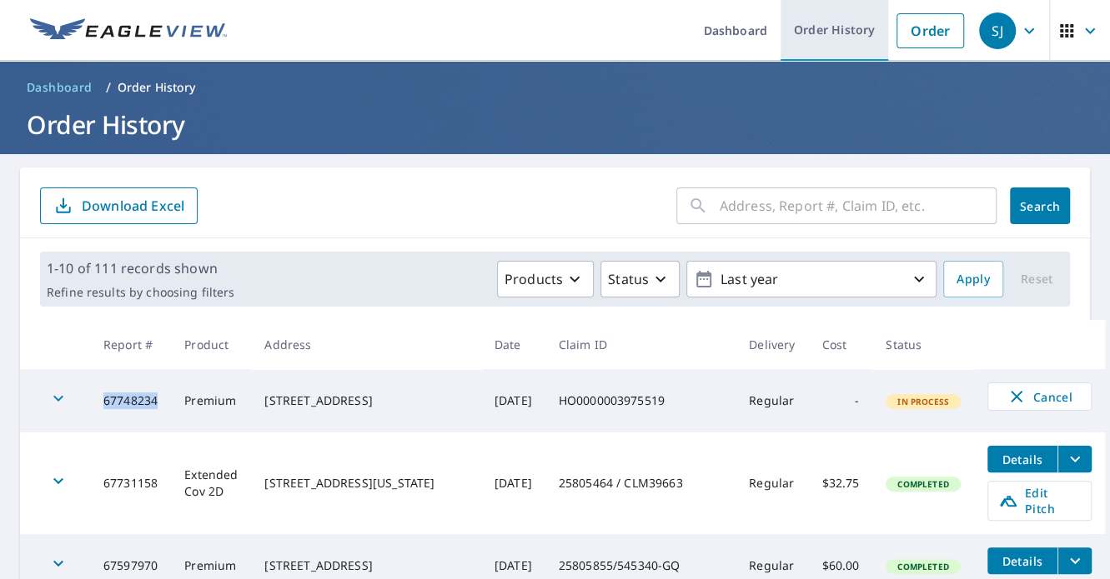
click at [800, 35] on link "Order History" at bounding box center [834, 30] width 108 height 61
click at [539, 33] on ul "Dashboard Order History Order" at bounding box center [604, 30] width 735 height 61
